Goal: Communication & Community: Ask a question

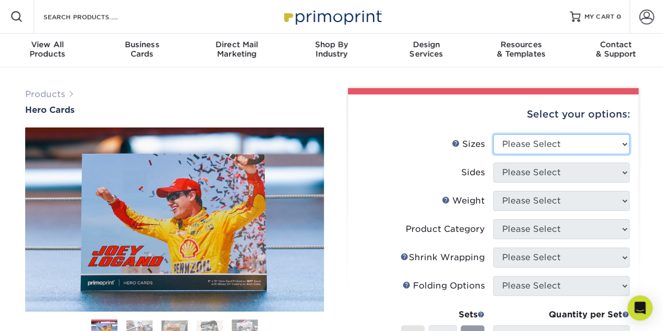
click at [626, 143] on select "Please Select 1.5" x 7" 4" x 6" 5" x 7" 6" x 8" 6" x 8.5" 6" x 9" 7" x 8.5" 7.5…" at bounding box center [561, 144] width 136 height 20
select select "4.00x6.00"
click at [493, 134] on select "Please Select 1.5" x 7" 4" x 6" 5" x 7" 6" x 8" 6" x 8.5" 6" x 9" 7" x 8.5" 7.5…" at bounding box center [561, 144] width 136 height 20
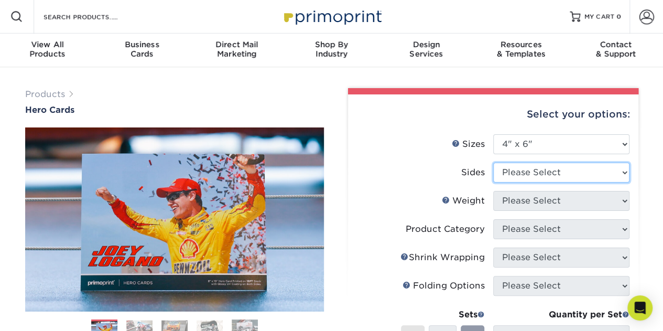
click at [624, 170] on select "Please Select Print Both Sides Print Front Only" at bounding box center [561, 173] width 136 height 20
select select "32d3c223-f82c-492b-b915-ba065a00862f"
click at [493, 163] on select "Please Select Print Both Sides Print Front Only" at bounding box center [561, 173] width 136 height 20
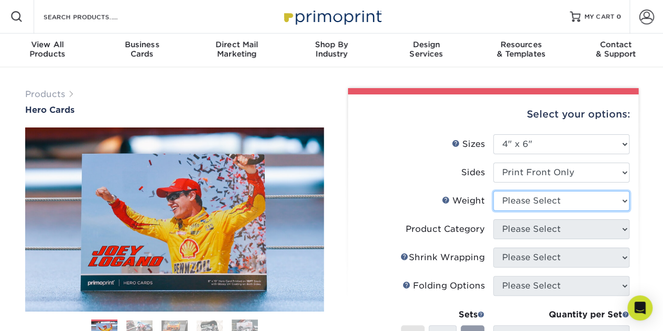
click at [625, 199] on select "Please Select 14PT 100LB 16PT" at bounding box center [561, 201] width 136 height 20
select select "14PT"
click at [493, 191] on select "Please Select 14PT 100LB 16PT" at bounding box center [561, 201] width 136 height 20
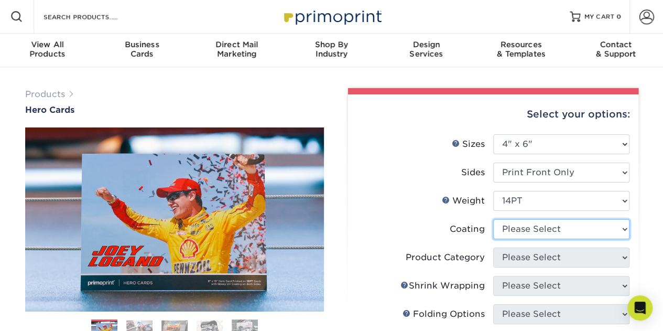
click at [623, 228] on select at bounding box center [561, 229] width 136 height 20
select select "1e8116af-acfc-44b1-83dc-8181aa338834"
click at [493, 219] on select at bounding box center [561, 229] width 136 height 20
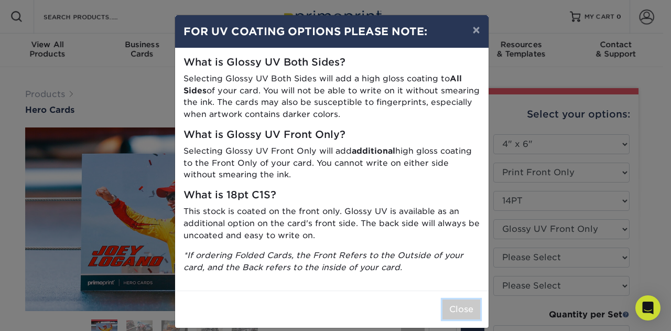
click at [467, 310] on button "Close" at bounding box center [462, 309] width 38 height 20
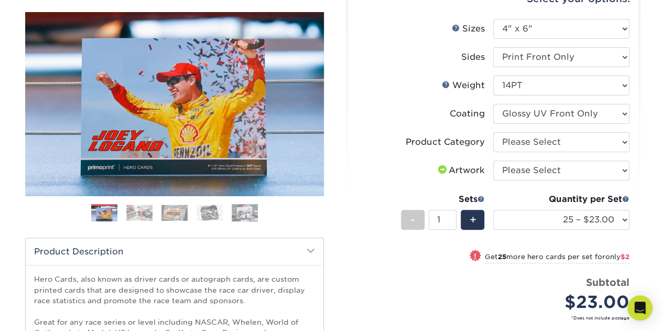
scroll to position [119, 0]
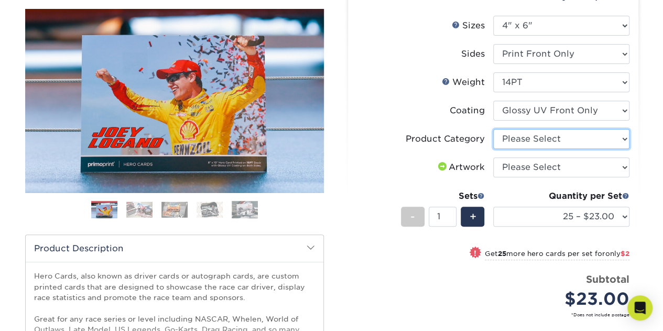
click at [620, 141] on select "Please Select Postcards" at bounding box center [561, 139] width 136 height 20
select select "9b7272e0-d6c8-4c3c-8e97-d3a1bcdab858"
click at [493, 129] on select "Please Select Postcards" at bounding box center [561, 139] width 136 height 20
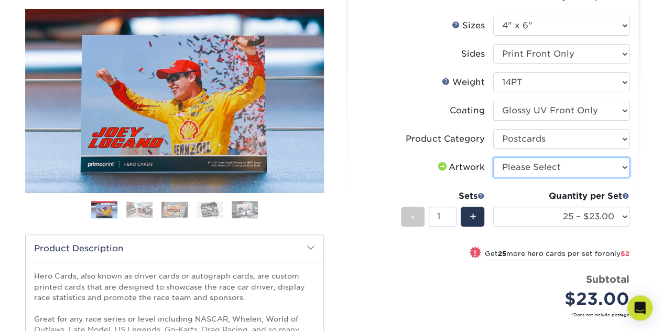
click at [622, 166] on select "Please Select I will upload files I need a design - $150" at bounding box center [561, 167] width 136 height 20
select select "upload"
click at [493, 157] on select "Please Select I will upload files I need a design - $150" at bounding box center [561, 167] width 136 height 20
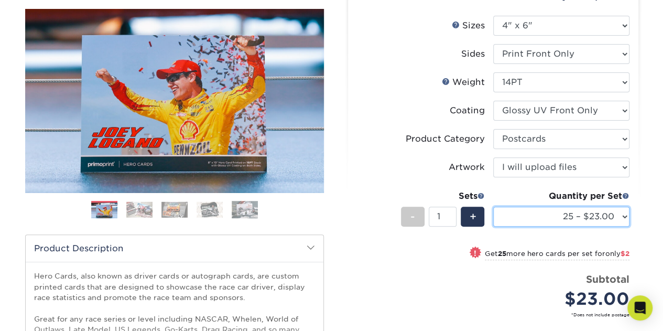
click at [622, 211] on select "25 – $23.00 50 – $25.00 75 – $25.00 100 – $40.00 250 – $71.00 500 – $85.00 1000…" at bounding box center [561, 217] width 136 height 20
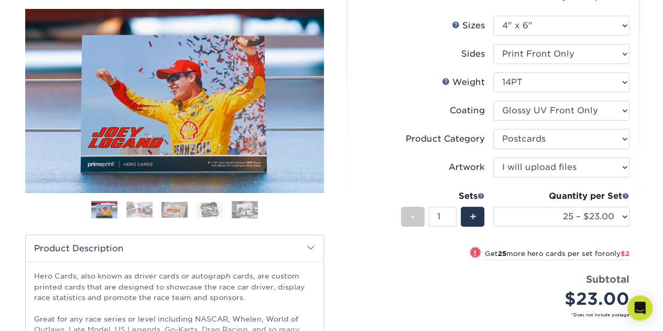
click at [652, 135] on div "Products Hero Cards Previous Next ," at bounding box center [331, 229] width 663 height 560
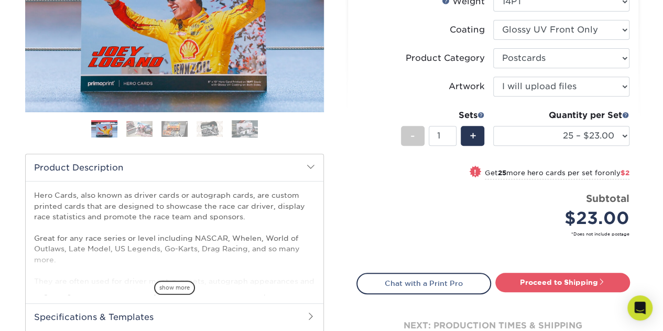
scroll to position [200, 0]
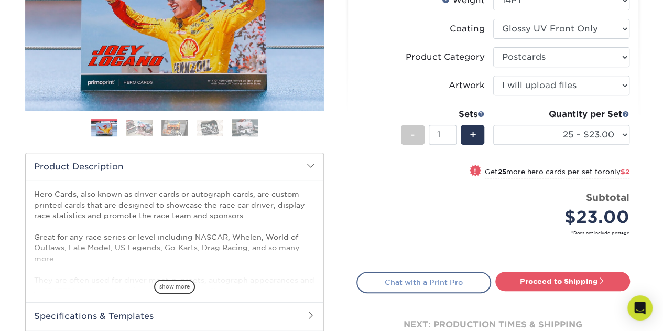
click at [424, 279] on link "Chat with a Print Pro" at bounding box center [424, 282] width 135 height 21
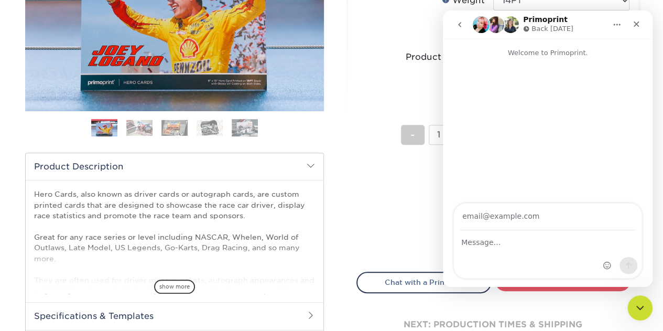
scroll to position [0, 0]
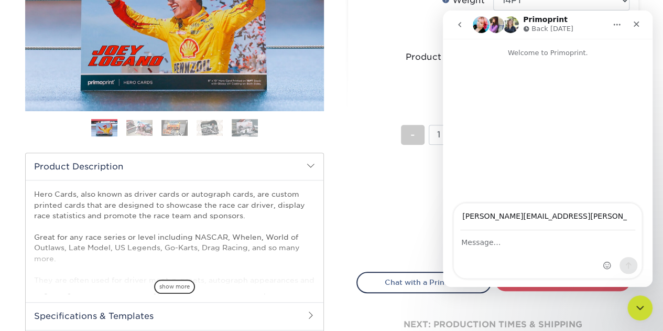
type input "[PERSON_NAME][EMAIL_ADDRESS][PERSON_NAME][DOMAIN_NAME]"
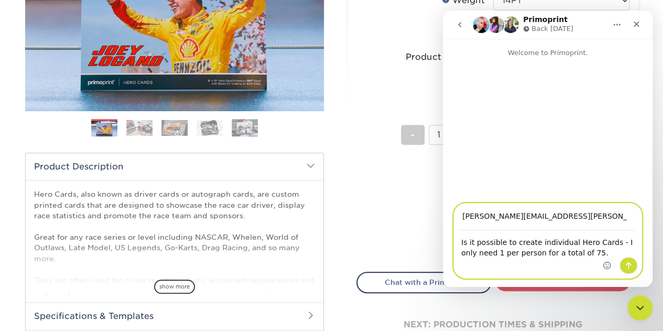
type textarea "Is it possible to create individual Hero Cards - I only need 1 per person for a…"
click at [627, 265] on icon "Send a message…" at bounding box center [629, 265] width 8 height 8
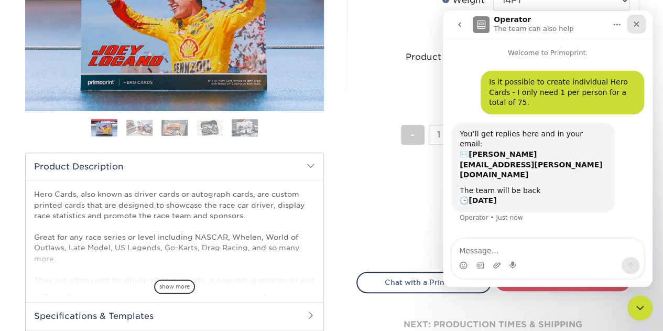
click at [639, 24] on icon "Close" at bounding box center [636, 24] width 8 height 8
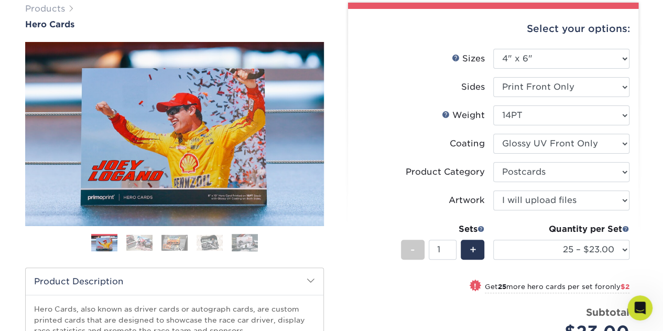
scroll to position [83, 0]
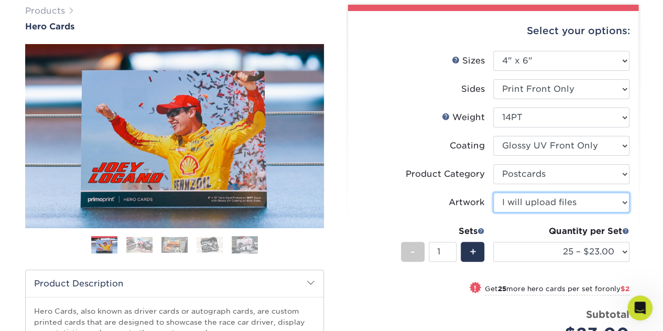
click at [623, 203] on select "Please Select I will upload files I need a design - $150" at bounding box center [561, 202] width 136 height 20
click at [493, 192] on select "Please Select I will upload files I need a design - $150" at bounding box center [561, 202] width 136 height 20
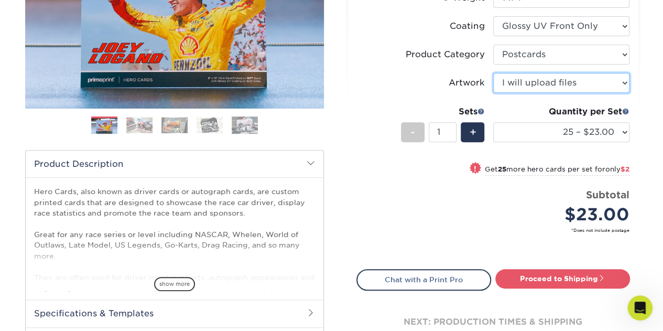
scroll to position [205, 0]
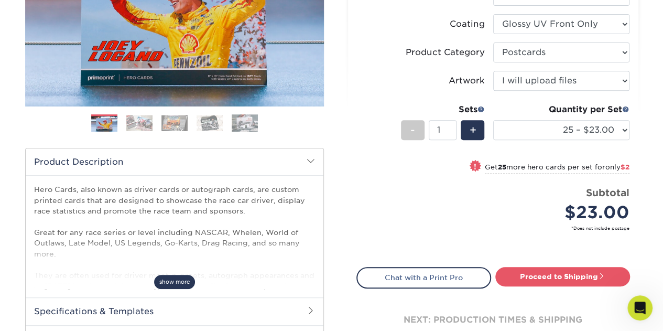
click at [185, 281] on span "show more" at bounding box center [174, 282] width 41 height 14
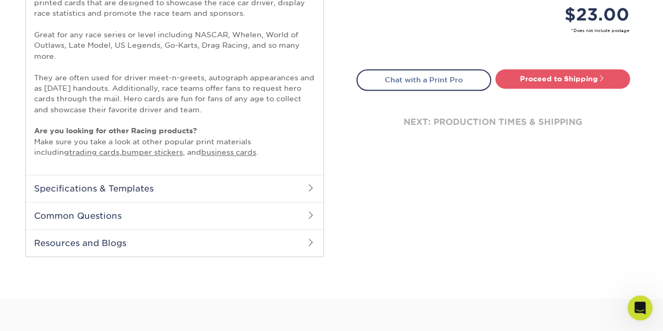
scroll to position [404, 0]
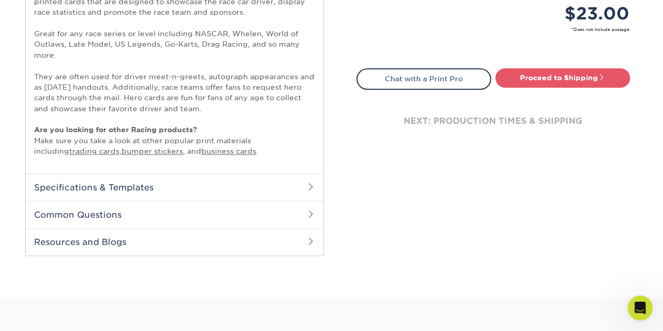
click at [310, 183] on span at bounding box center [311, 186] width 8 height 8
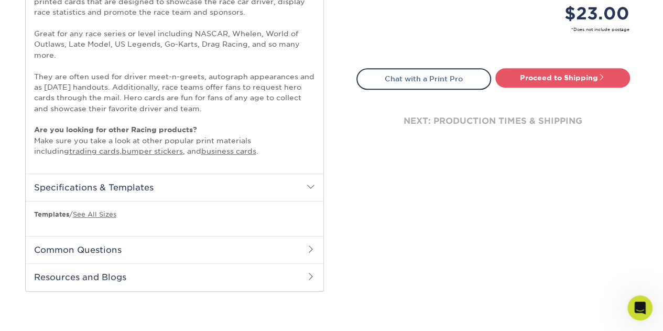
click at [309, 245] on span at bounding box center [311, 249] width 8 height 8
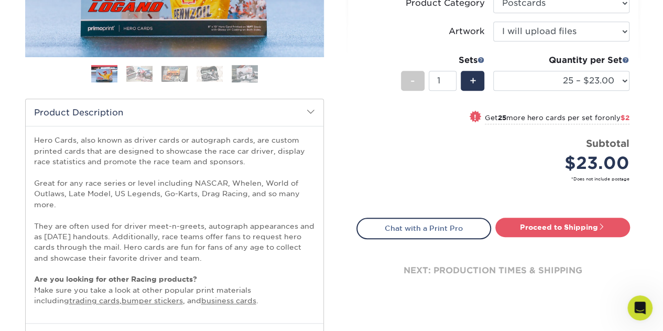
scroll to position [0, 0]
